Goal: Navigation & Orientation: Find specific page/section

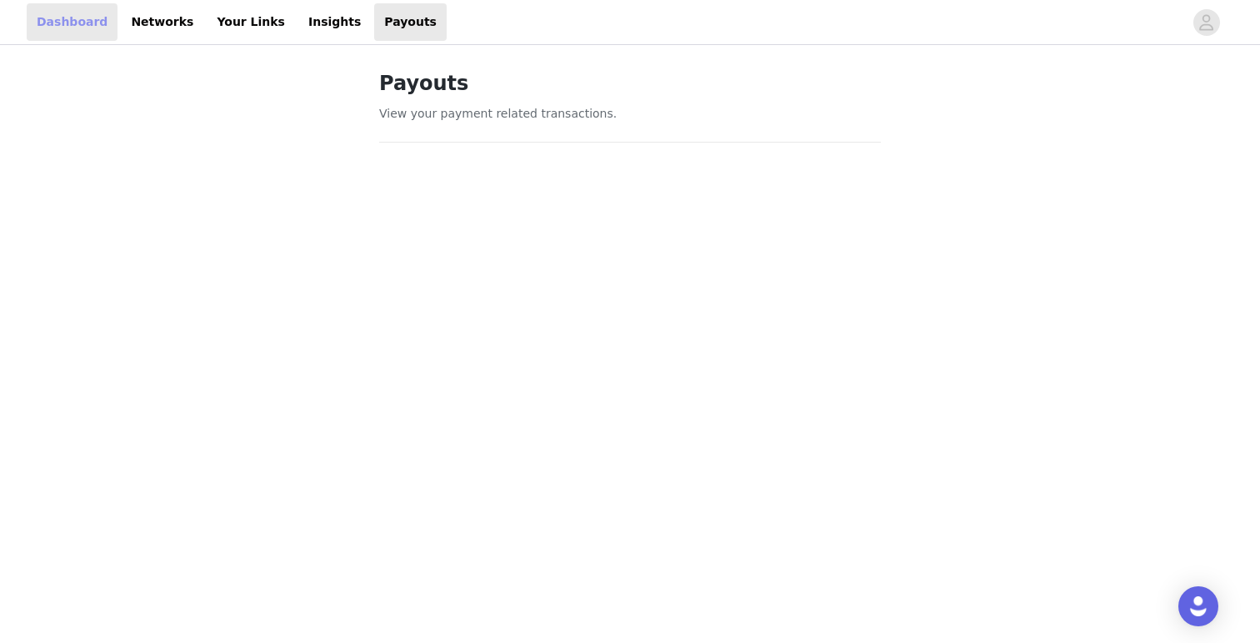
click at [85, 30] on link "Dashboard" at bounding box center [72, 22] width 91 height 38
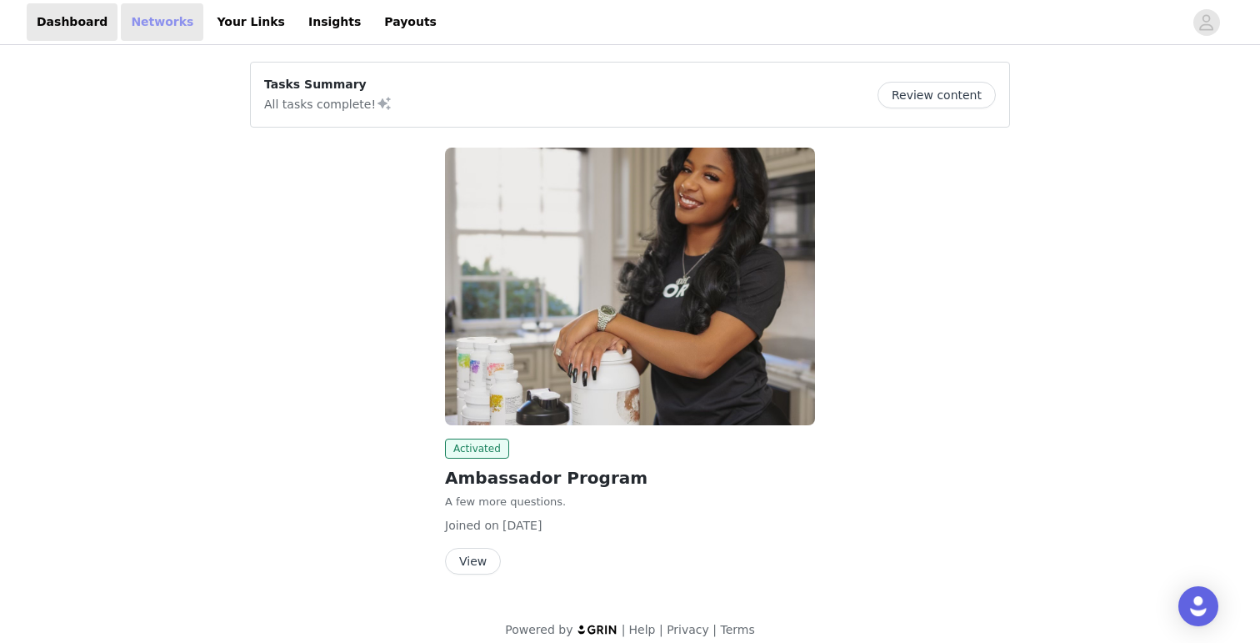
click at [140, 19] on link "Networks" at bounding box center [162, 22] width 83 height 38
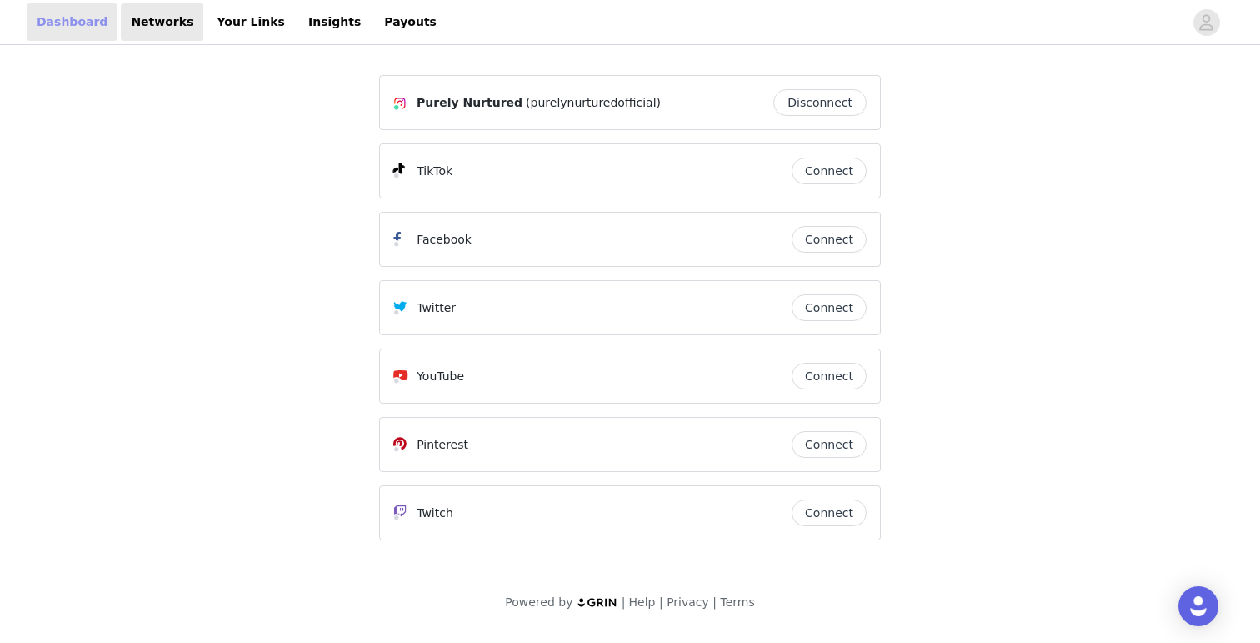
click at [69, 27] on link "Dashboard" at bounding box center [72, 22] width 91 height 38
